Goal: Transaction & Acquisition: Purchase product/service

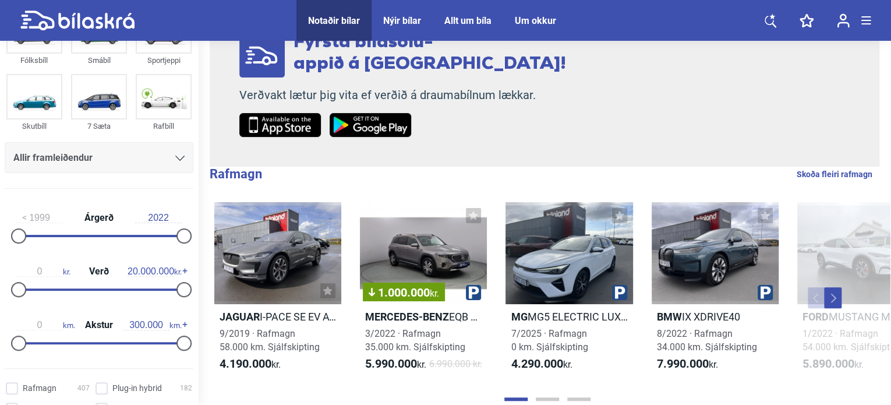
scroll to position [58, 0]
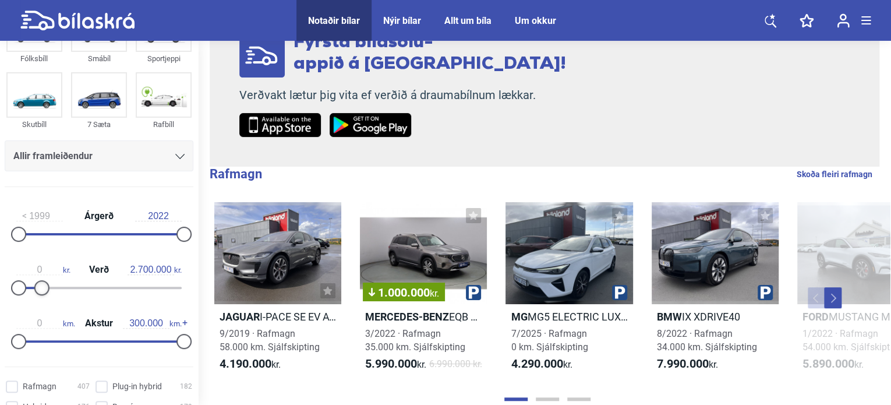
type input "2.600.000"
drag, startPoint x: 177, startPoint y: 286, endPoint x: 36, endPoint y: 292, distance: 141.1
click at [36, 292] on div at bounding box center [40, 287] width 15 height 15
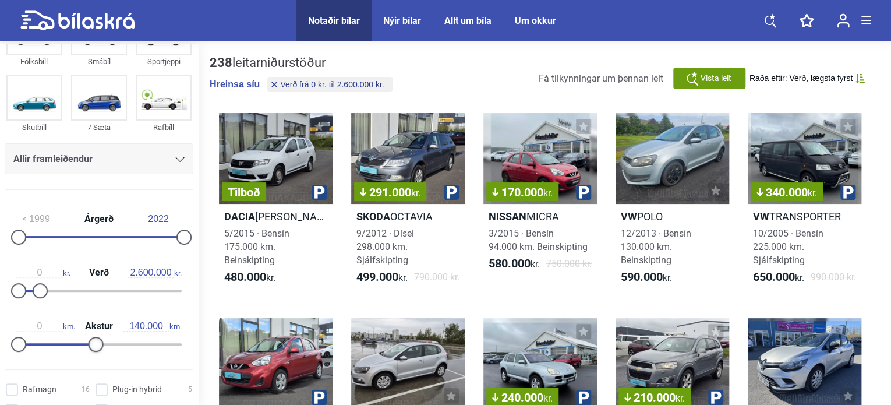
type input "150.000"
drag, startPoint x: 179, startPoint y: 342, endPoint x: 97, endPoint y: 349, distance: 81.8
click at [97, 349] on div at bounding box center [101, 344] width 15 height 15
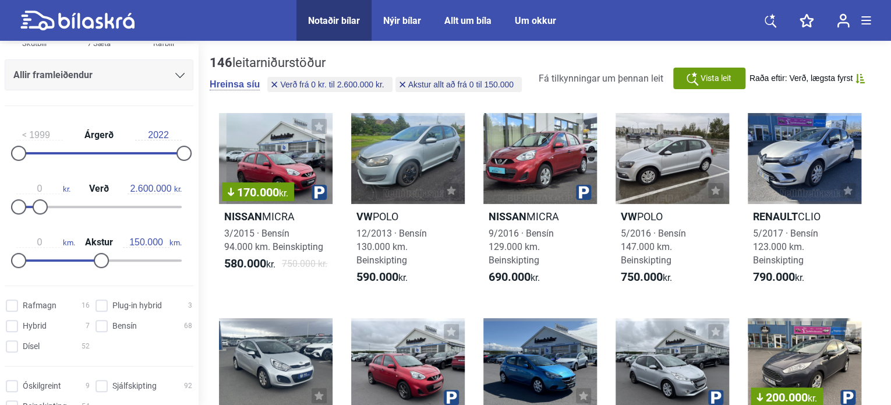
scroll to position [175, 0]
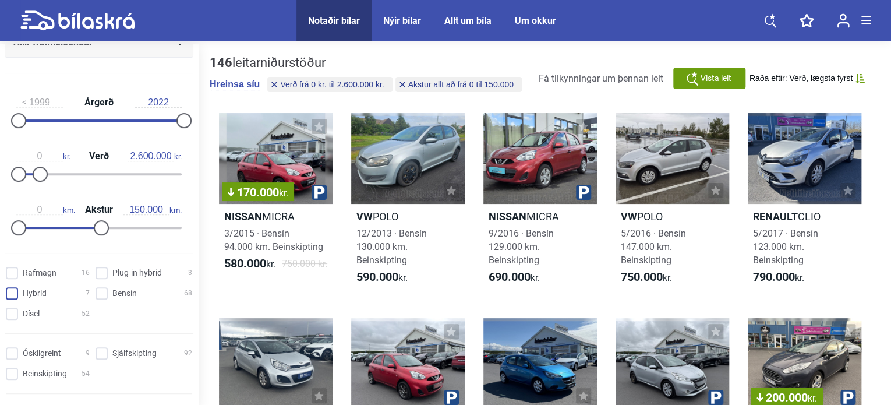
click at [15, 295] on input "Hybrid 7" at bounding box center [50, 294] width 84 height 12
checkbox input "true"
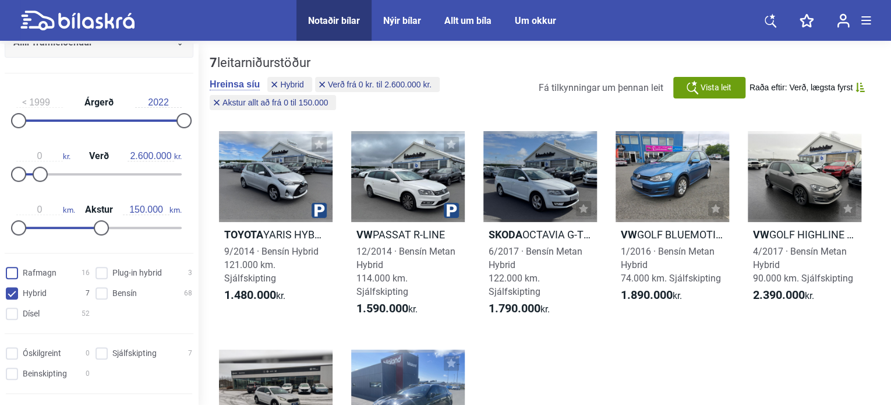
click at [14, 272] on input "Rafmagn 16" at bounding box center [50, 273] width 84 height 12
checkbox input "true"
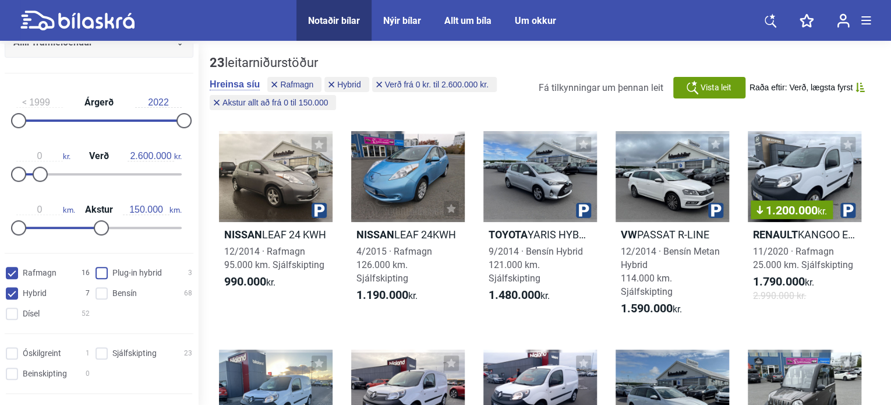
click at [102, 273] on hybrid "Plug-in hybrid 3" at bounding box center [145, 273] width 97 height 12
checkbox hybrid "true"
click at [18, 314] on input "Dísel 52" at bounding box center [50, 314] width 84 height 12
checkbox input "true"
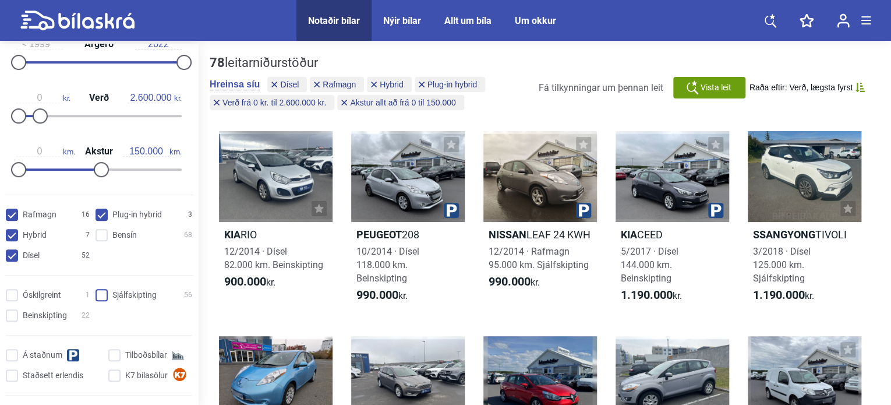
click at [102, 295] on input "Sjálfskipting 56" at bounding box center [145, 295] width 97 height 12
checkbox input "true"
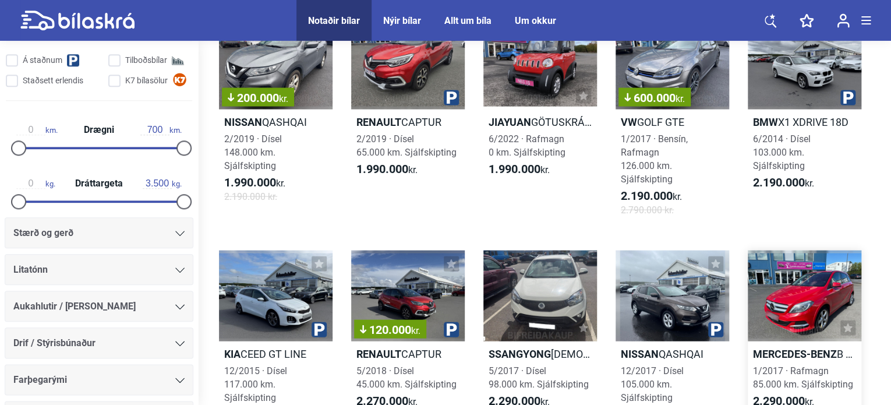
scroll to position [1165, 0]
click at [476, 121] on h2 "BMW X1 XDRIVE 18D" at bounding box center [805, 121] width 114 height 13
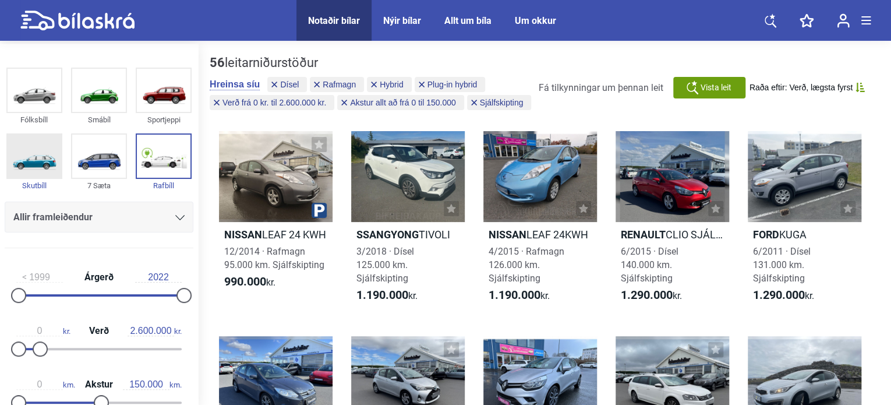
click at [42, 165] on img at bounding box center [35, 156] width 54 height 43
